Goal: Information Seeking & Learning: Learn about a topic

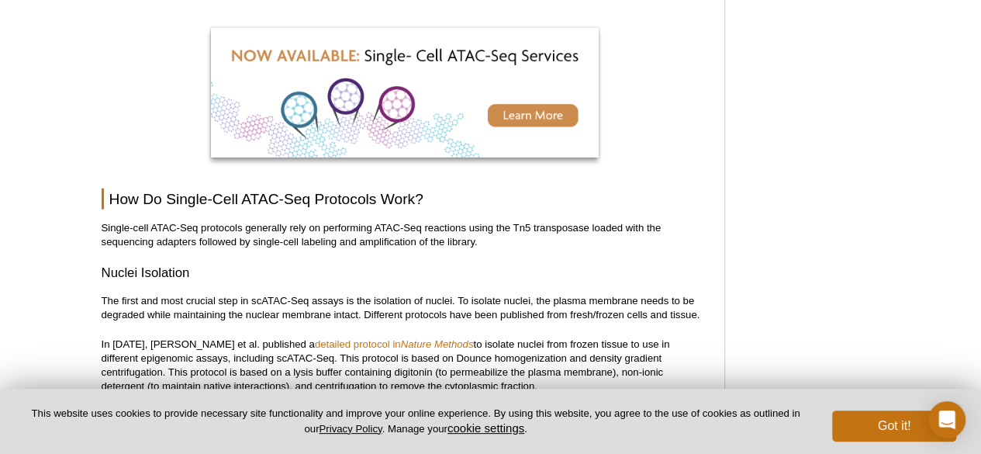
scroll to position [1955, 0]
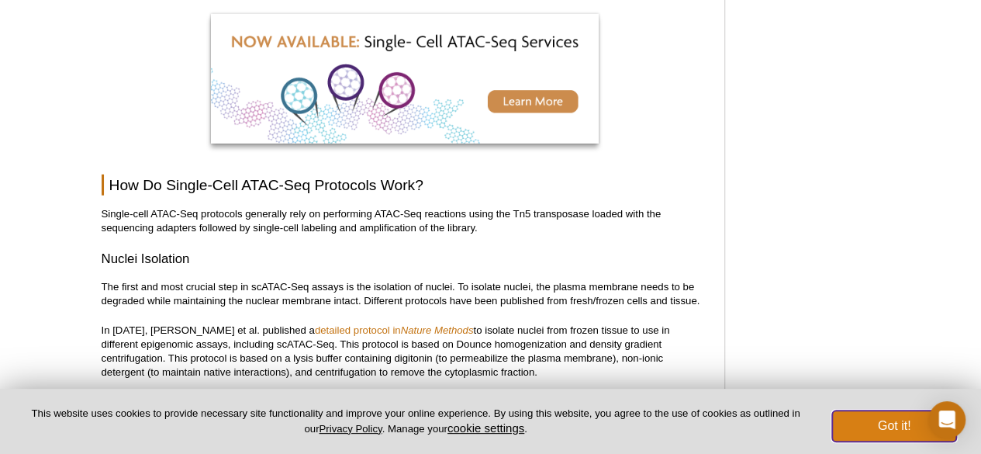
click at [869, 418] on button "Got it!" at bounding box center [894, 425] width 124 height 31
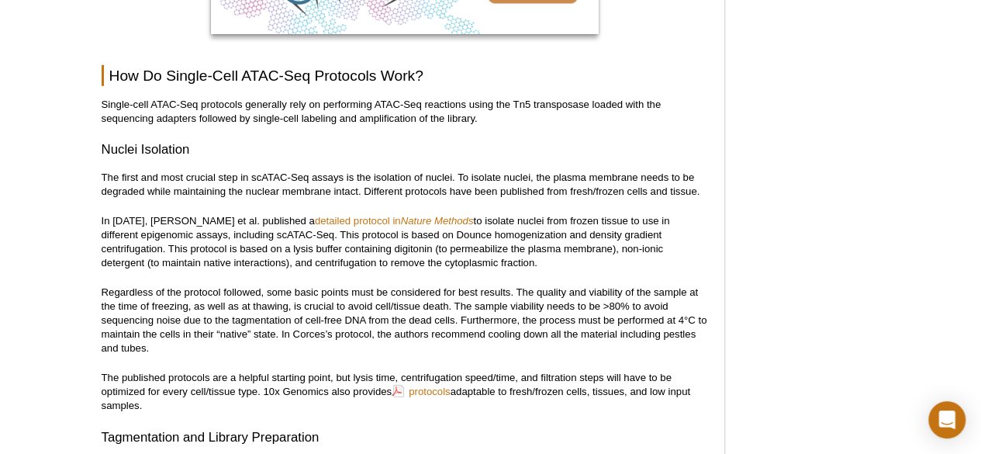
scroll to position [2065, 0]
